Goal: Task Accomplishment & Management: Manage account settings

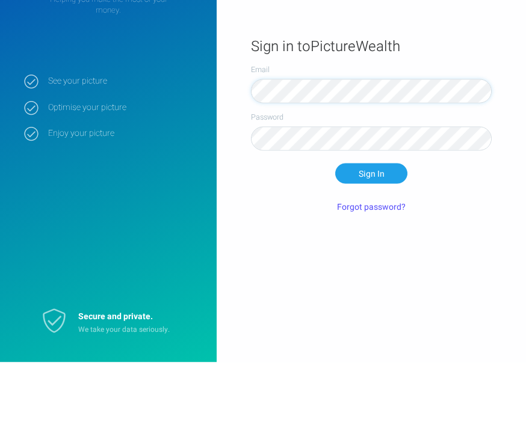
click at [371, 238] on button "Sign In" at bounding box center [371, 248] width 72 height 20
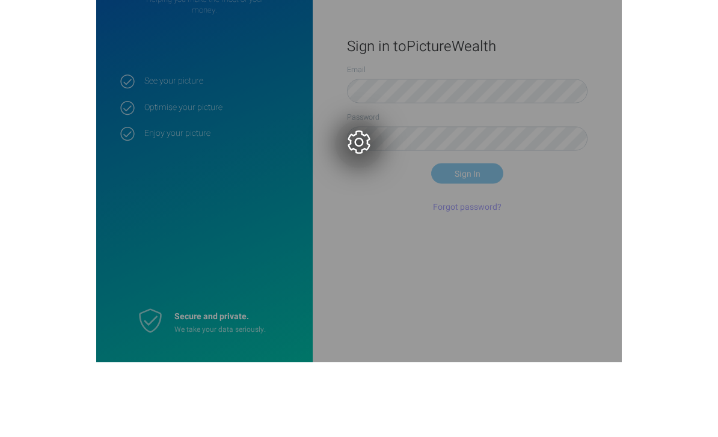
scroll to position [39, 0]
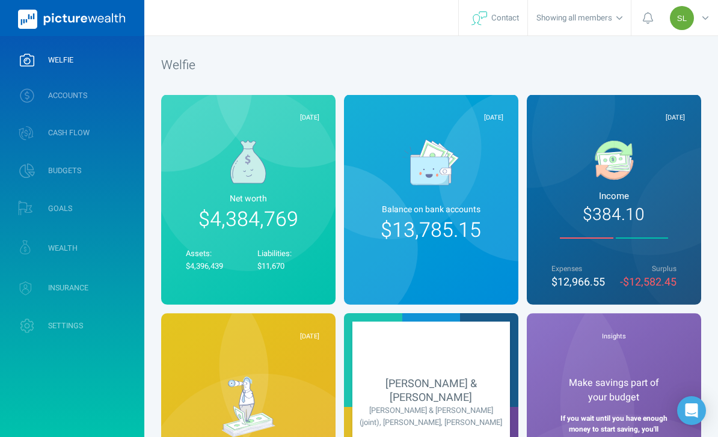
click at [114, 102] on link "ACCOUNTS" at bounding box center [72, 95] width 144 height 31
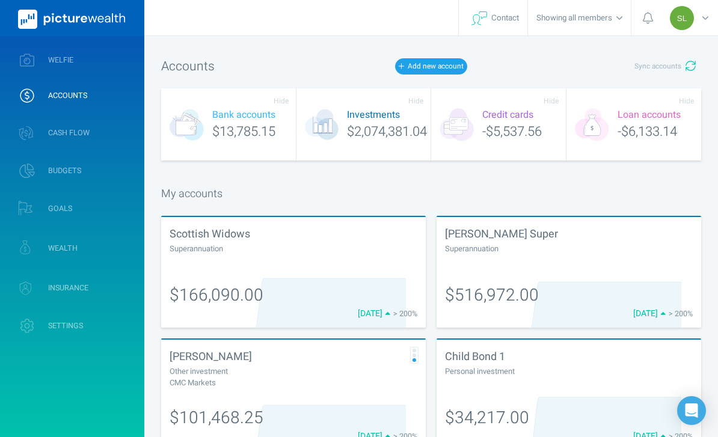
click at [525, 69] on span "Sync accounts" at bounding box center [658, 66] width 47 height 10
click at [117, 57] on link "WELFIE" at bounding box center [72, 60] width 144 height 31
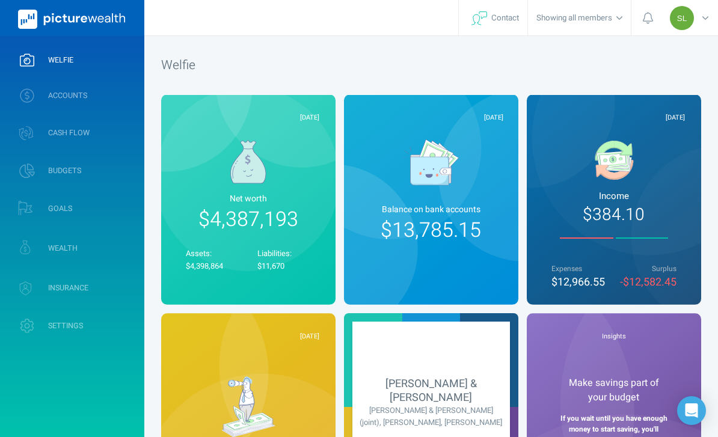
click at [108, 239] on link "WEALTH" at bounding box center [72, 248] width 144 height 36
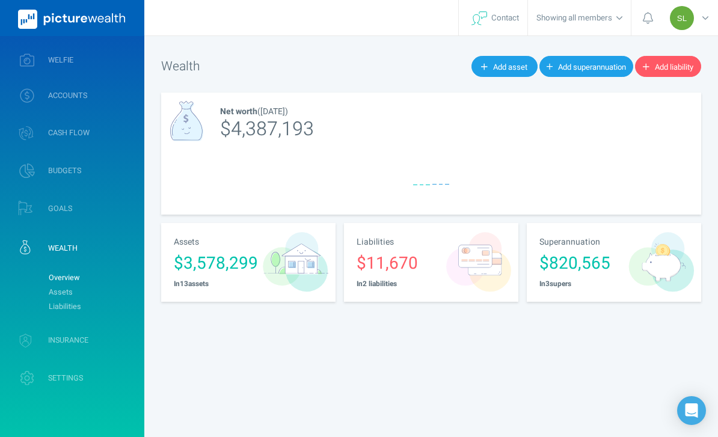
click at [116, 286] on link "Assets" at bounding box center [91, 292] width 97 height 14
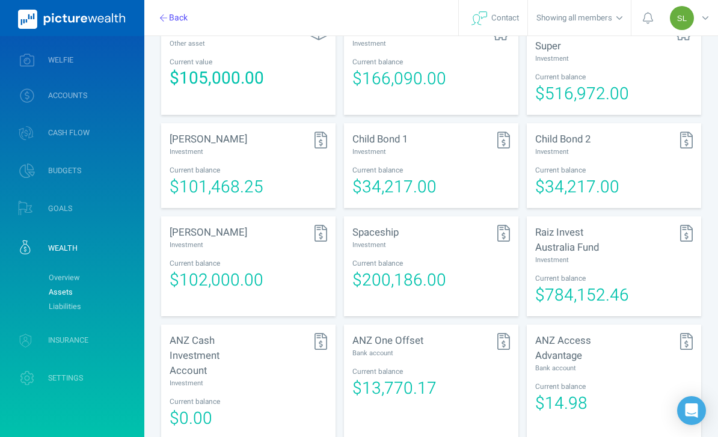
scroll to position [366, 0]
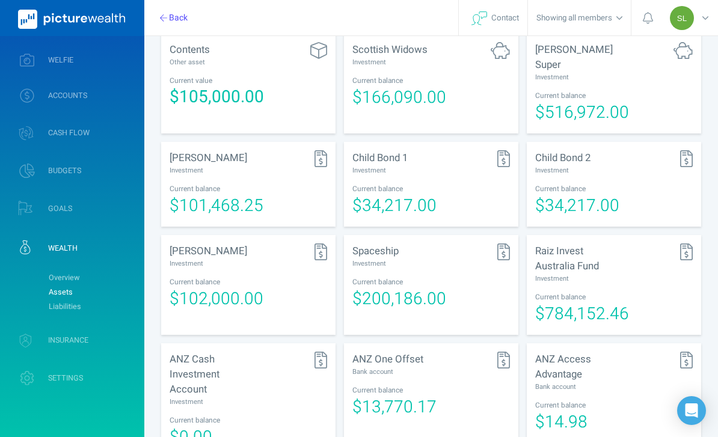
click at [450, 263] on div "Spaceship Investment Current balance $200,186.00" at bounding box center [431, 285] width 175 height 100
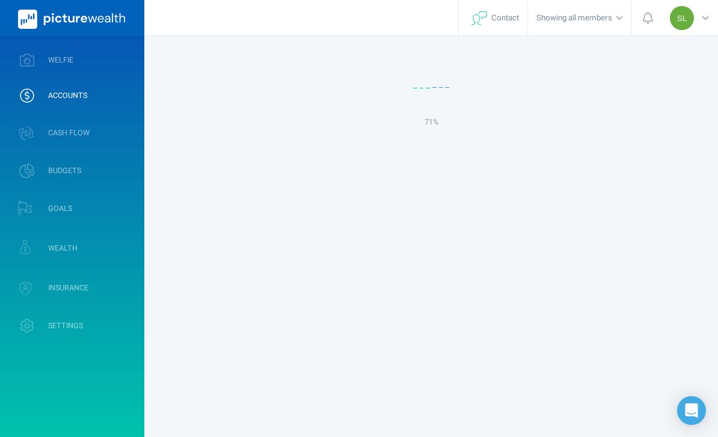
select select "L3M"
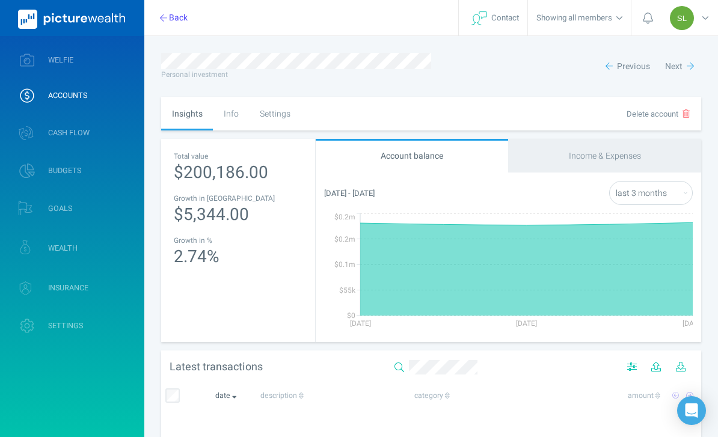
click at [283, 122] on div "Settings" at bounding box center [275, 114] width 52 height 34
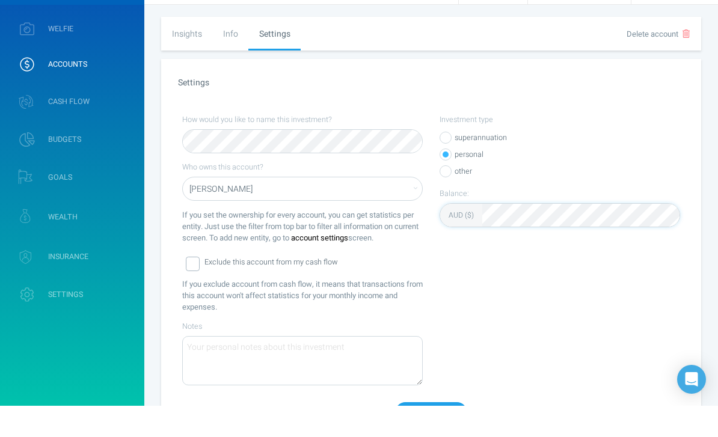
scroll to position [108, 0]
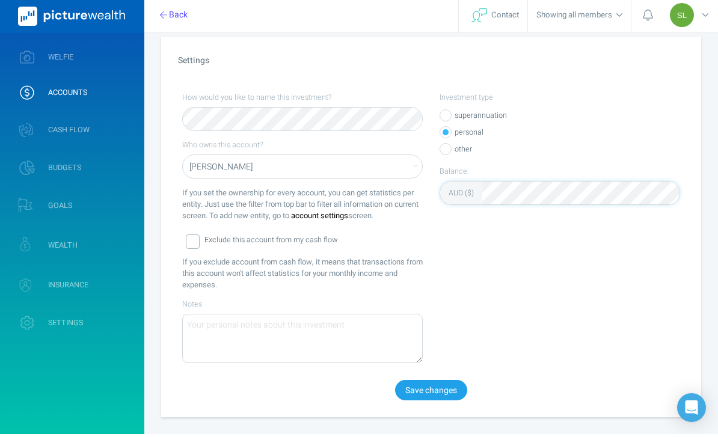
click at [445, 386] on button "Save changes" at bounding box center [431, 393] width 72 height 20
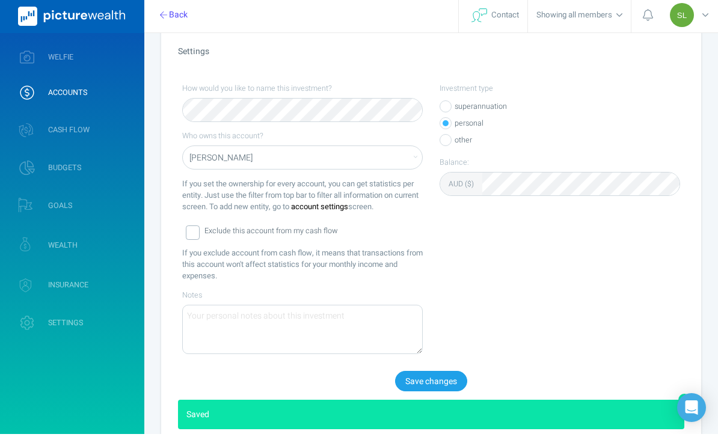
scroll to position [111, 0]
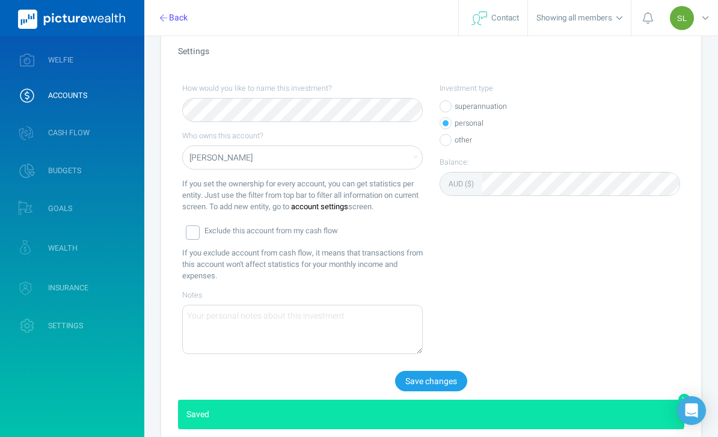
click at [112, 68] on link "WELFIE" at bounding box center [72, 60] width 144 height 31
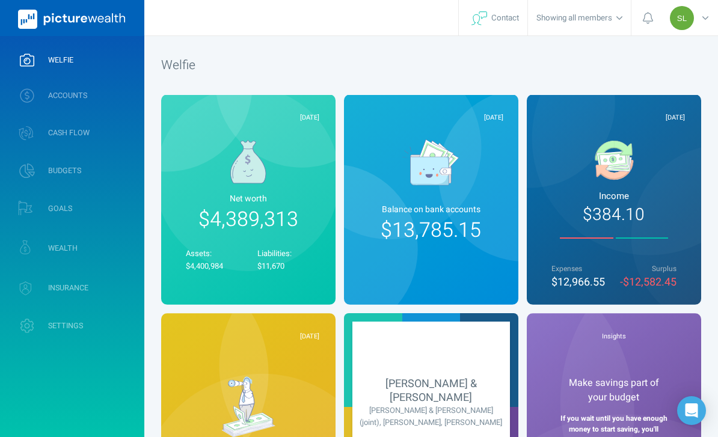
click at [116, 237] on link "WEALTH" at bounding box center [72, 248] width 144 height 36
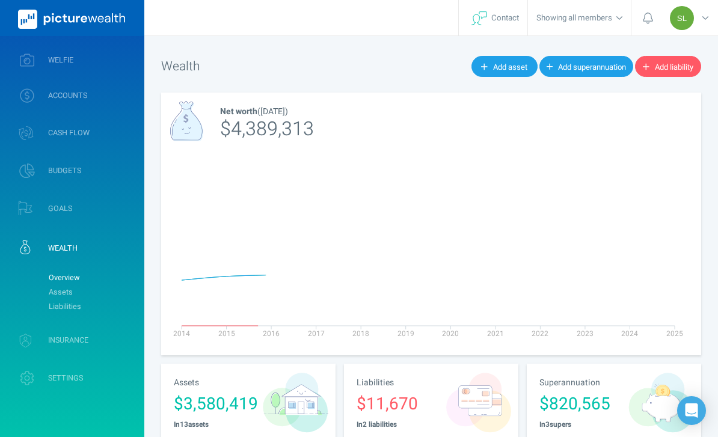
click at [118, 283] on link "Overview" at bounding box center [91, 278] width 97 height 14
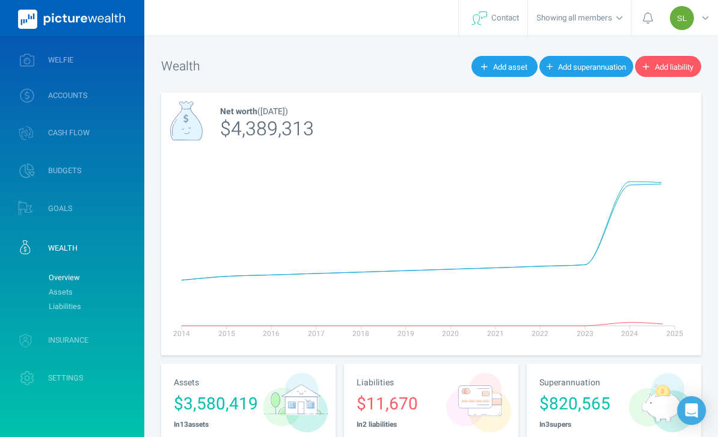
click at [89, 289] on link "Assets" at bounding box center [91, 292] width 97 height 14
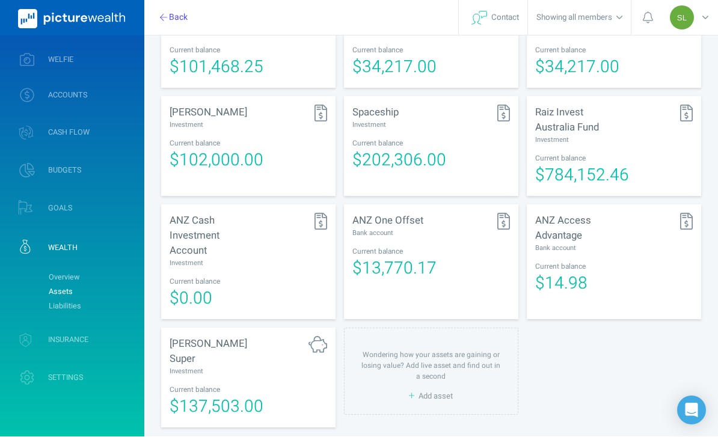
scroll to position [505, 0]
click at [246, 366] on div "Investment" at bounding box center [209, 371] width 79 height 10
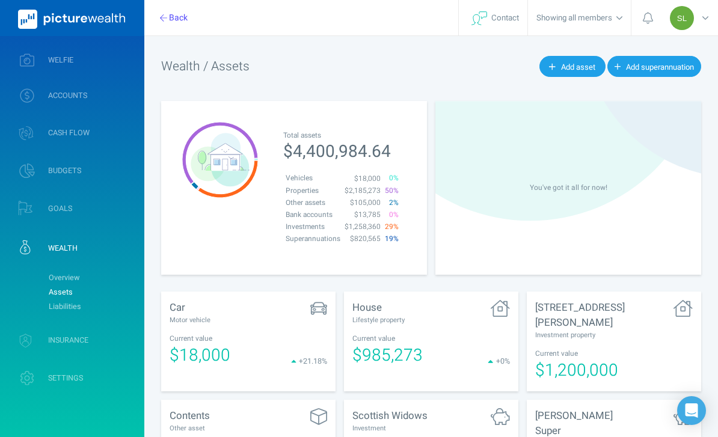
select select "L3M"
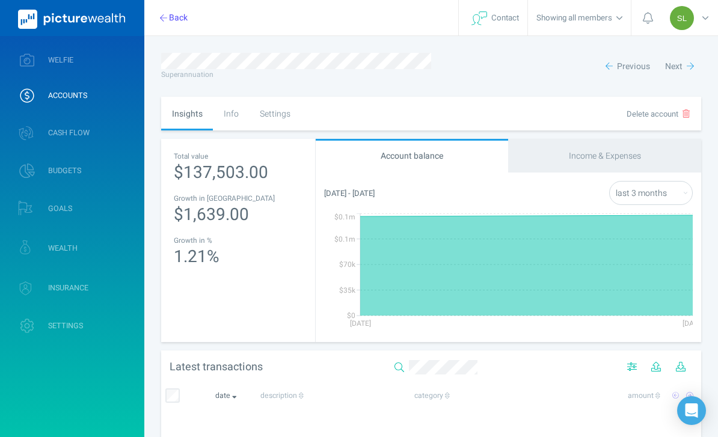
click at [280, 116] on div "Settings" at bounding box center [275, 114] width 52 height 34
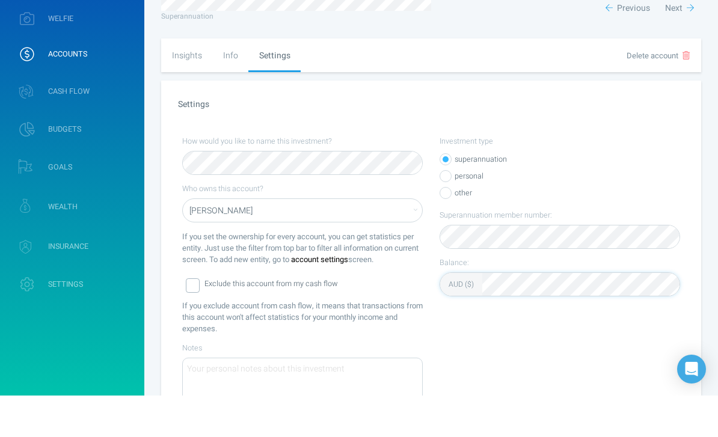
scroll to position [108, 0]
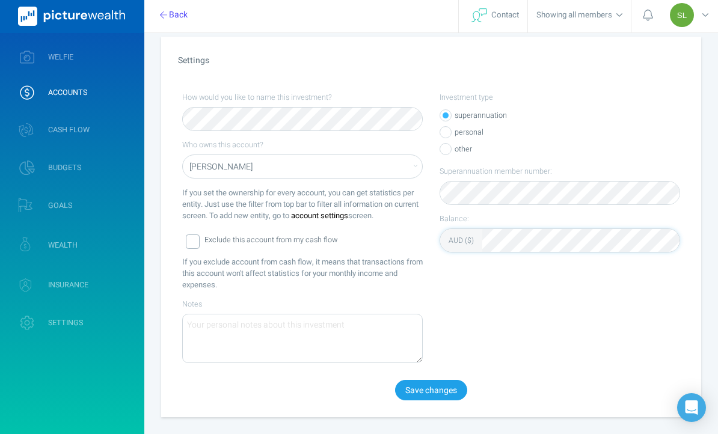
click at [440, 391] on button "Save changes" at bounding box center [431, 393] width 72 height 20
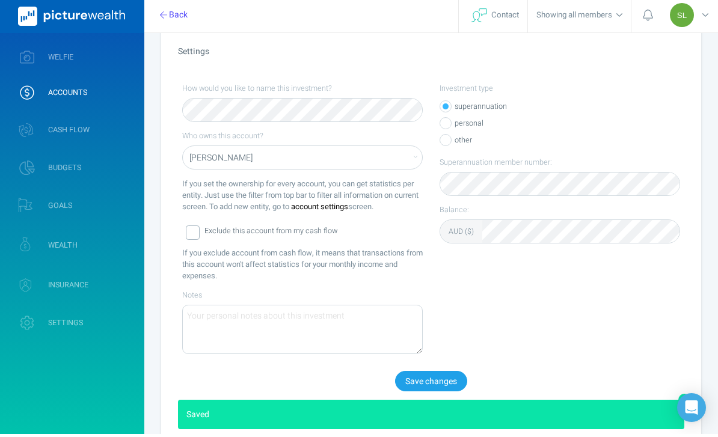
scroll to position [111, 0]
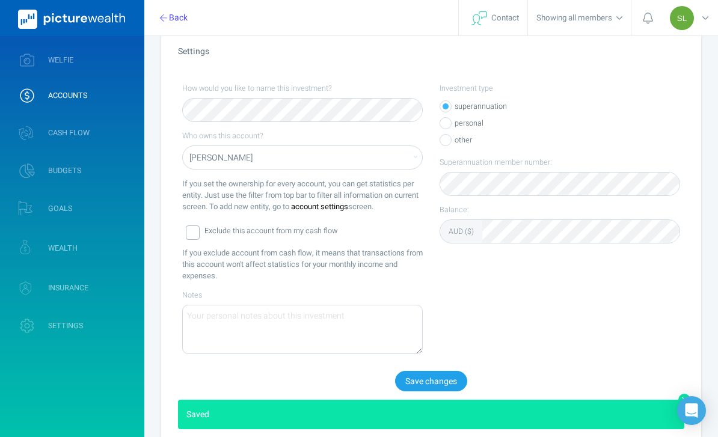
click at [118, 64] on link "WELFIE" at bounding box center [72, 60] width 144 height 31
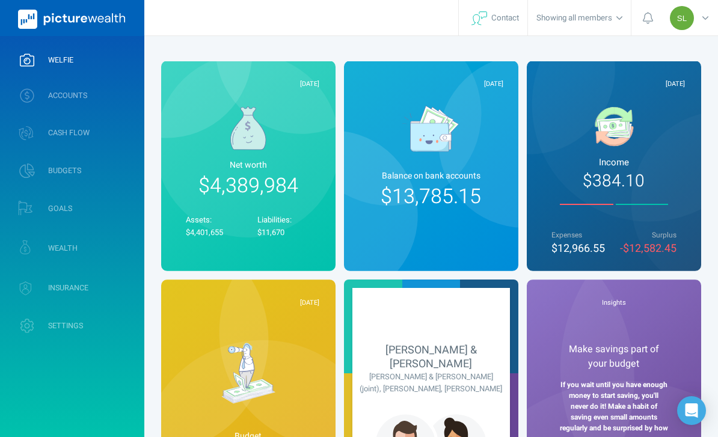
scroll to position [39, 0]
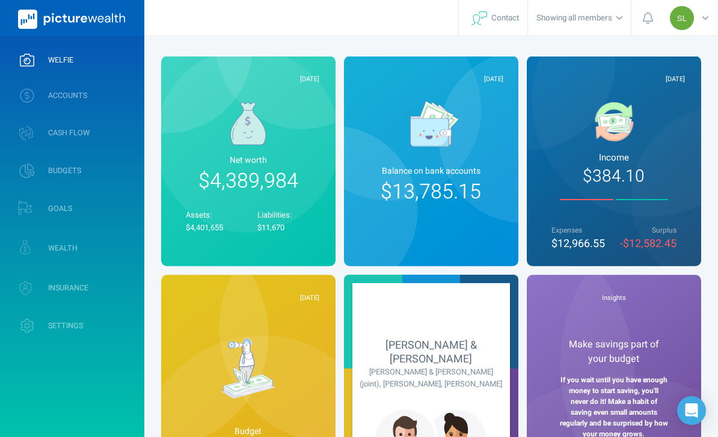
click at [113, 247] on link "WEALTH" at bounding box center [72, 248] width 144 height 36
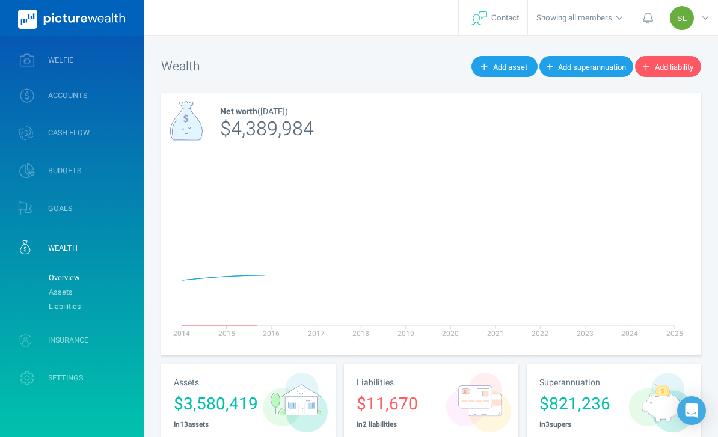
click at [116, 328] on link "INSURANCE" at bounding box center [72, 341] width 144 height 36
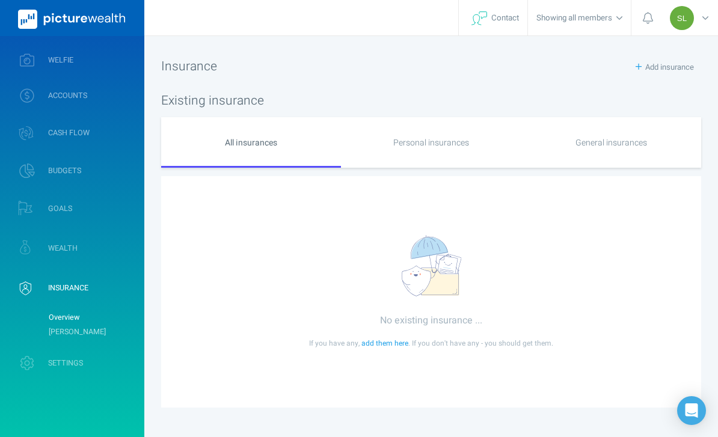
click at [107, 277] on link "INSURANCE" at bounding box center [72, 289] width 144 height 36
click at [124, 245] on link "WEALTH" at bounding box center [72, 248] width 144 height 36
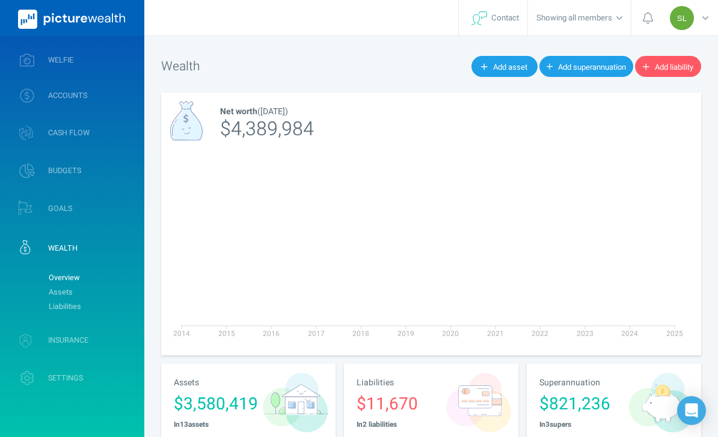
click at [121, 264] on link "WEALTH" at bounding box center [72, 248] width 144 height 36
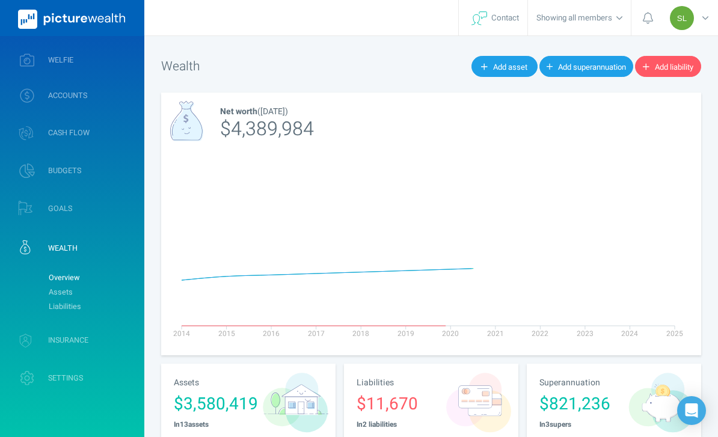
click at [123, 307] on link "Liabilities" at bounding box center [91, 307] width 97 height 14
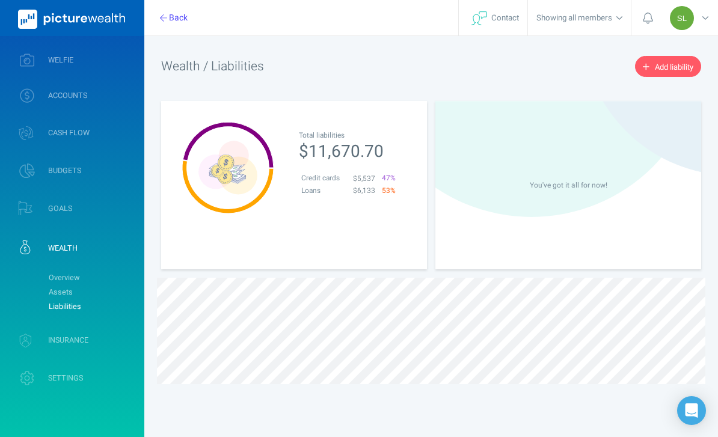
click at [124, 298] on link "Assets" at bounding box center [91, 292] width 97 height 14
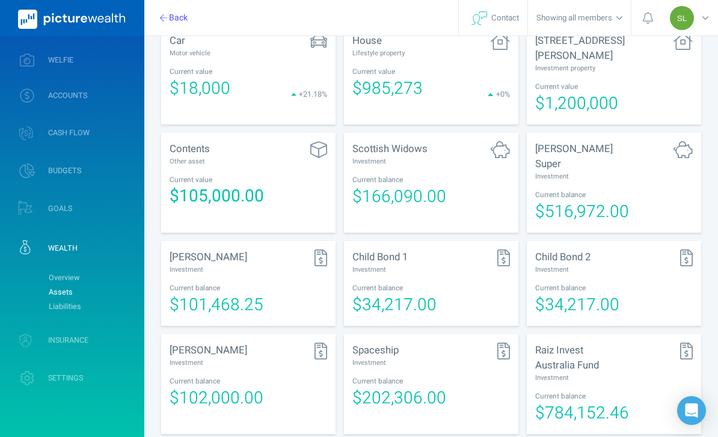
scroll to position [274, 0]
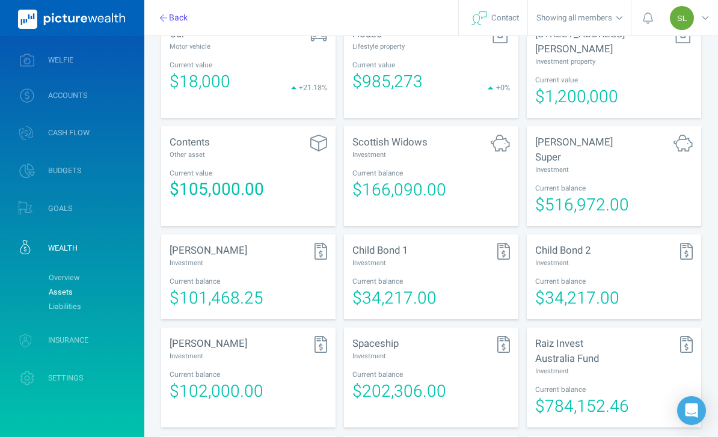
click at [440, 277] on div "Current balance" at bounding box center [432, 282] width 158 height 10
select select "L3M"
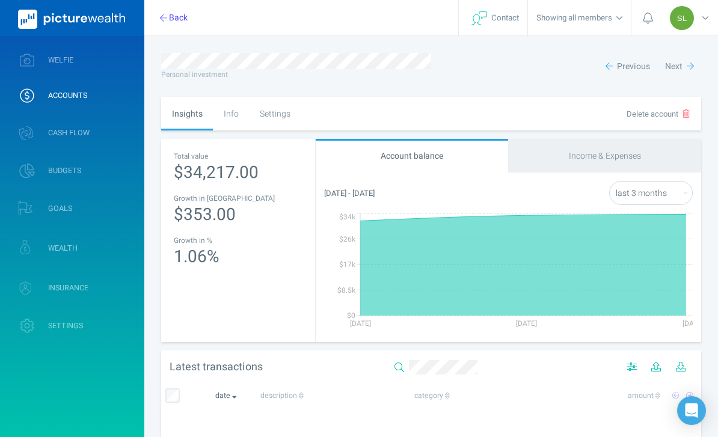
click at [282, 117] on div "Settings" at bounding box center [275, 114] width 52 height 34
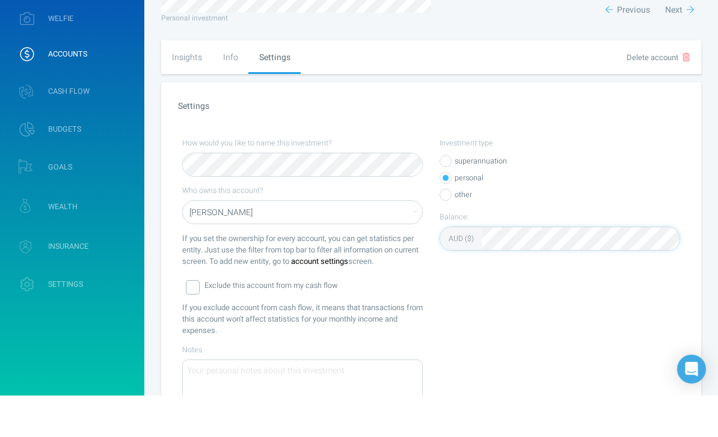
scroll to position [39, 0]
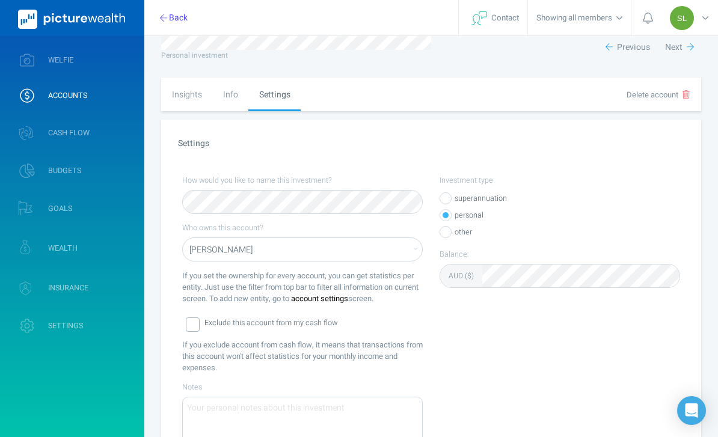
scroll to position [20, 0]
click at [676, 51] on span "Next" at bounding box center [674, 46] width 17 height 13
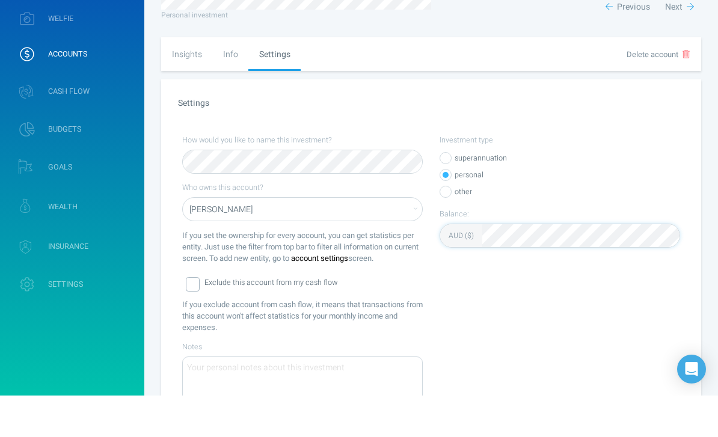
scroll to position [155, 0]
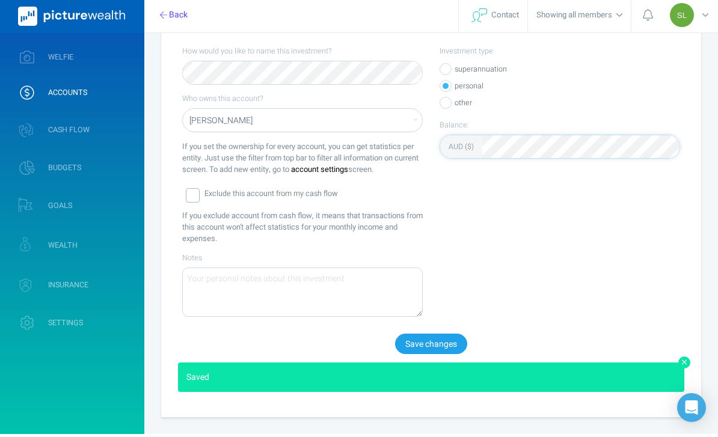
click at [446, 340] on button "Save changes" at bounding box center [431, 347] width 72 height 20
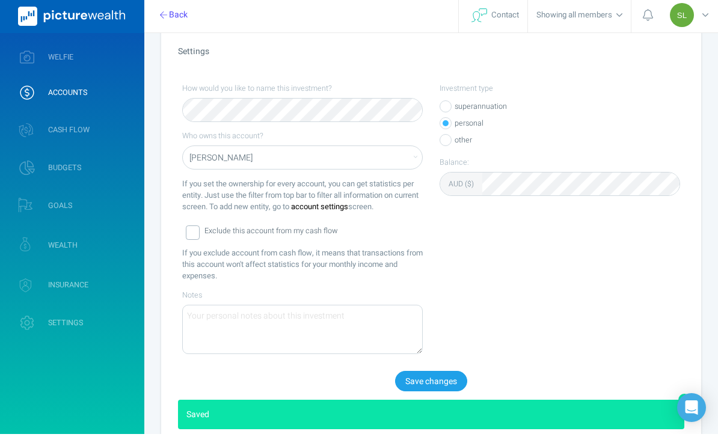
scroll to position [111, 0]
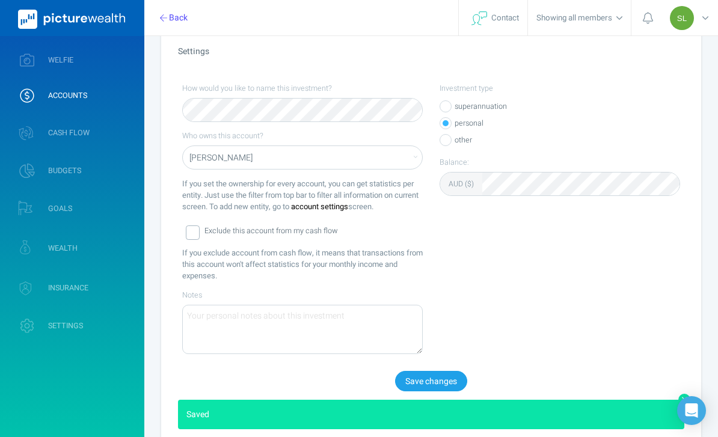
click at [103, 59] on link "WELFIE" at bounding box center [72, 60] width 144 height 31
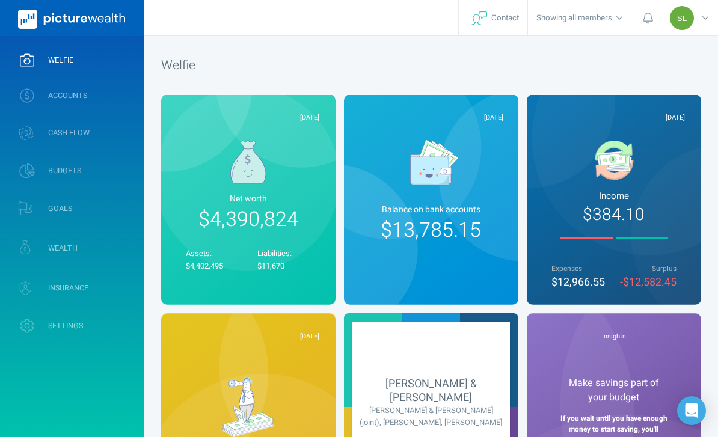
click at [705, 25] on div "SL" at bounding box center [691, 18] width 54 height 36
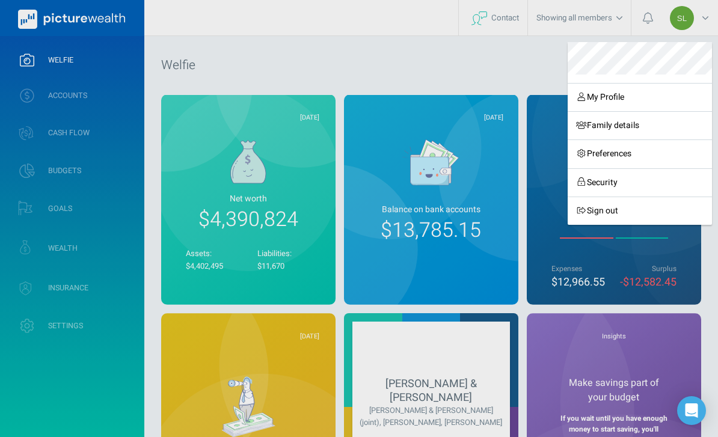
click at [640, 209] on link "Sign out" at bounding box center [640, 211] width 144 height 28
